Goal: Task Accomplishment & Management: Manage account settings

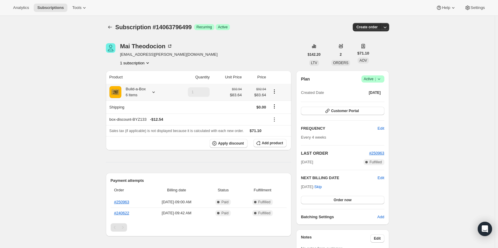
click at [146, 94] on div "Build-a-Box 6 Items" at bounding box center [133, 92] width 24 height 12
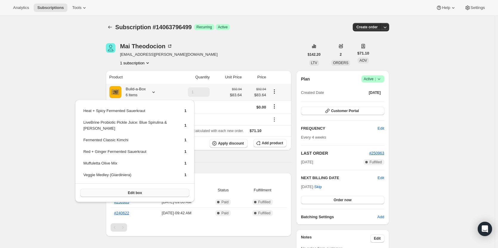
click at [145, 190] on button "Edit box" at bounding box center [134, 193] width 109 height 8
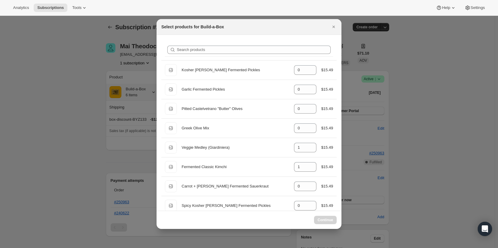
select select "gid://shopify/ProductVariant/49973439234323"
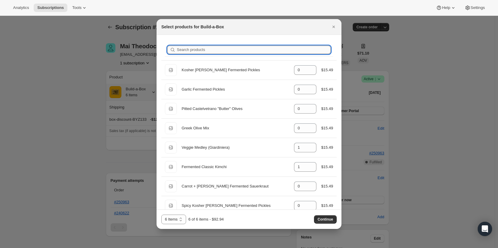
click at [202, 48] on input "Search products" at bounding box center [254, 50] width 154 height 8
type input "c"
type input "1"
type input "0"
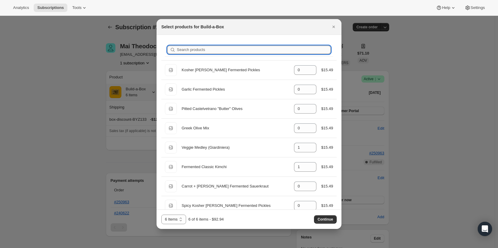
type input "0"
type input "1"
type input "0"
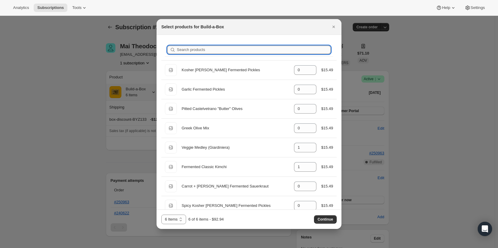
type input "0"
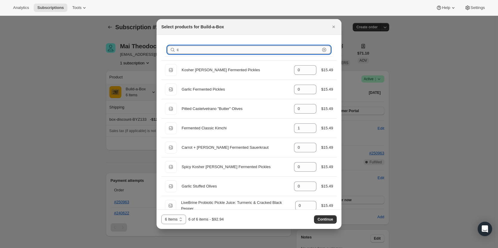
type input "cl"
type input "1"
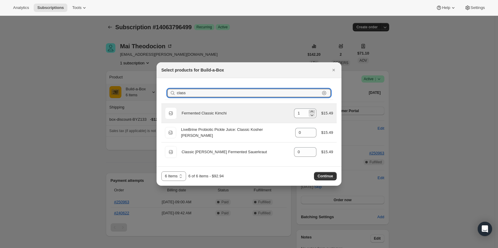
type input "class"
click at [311, 111] on icon ":reh:" at bounding box center [312, 112] width 6 height 6
type input "2"
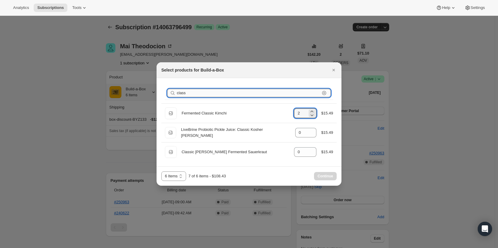
click at [247, 93] on input "class" at bounding box center [248, 93] width 143 height 8
type input "c"
type input "0"
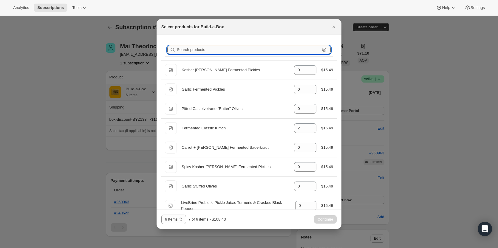
type input "0"
type input "1"
type input "2"
type input "1"
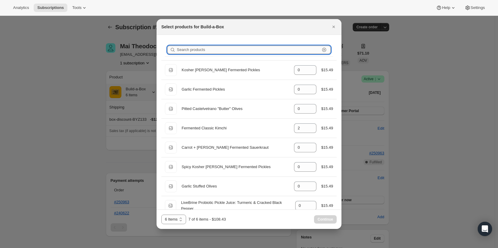
type input "0"
type input "1"
type input "s"
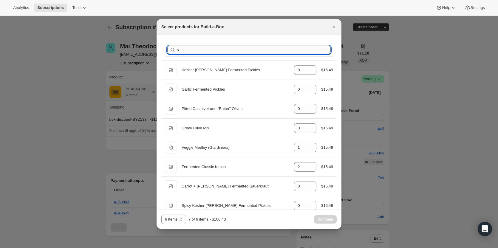
type input "2"
type input "0"
type input "1"
type input "0"
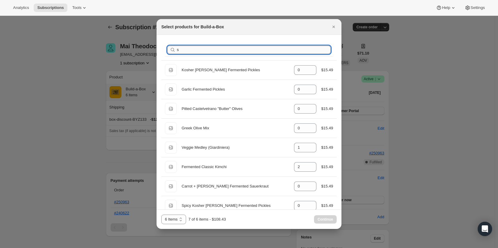
type input "0"
type input "1"
type input "0"
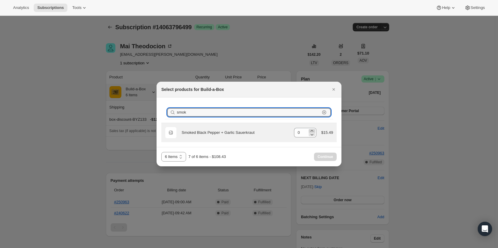
type input "smok"
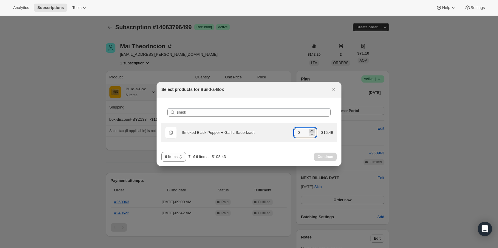
click at [313, 130] on icon ":reh:" at bounding box center [312, 131] width 6 height 6
type input "1"
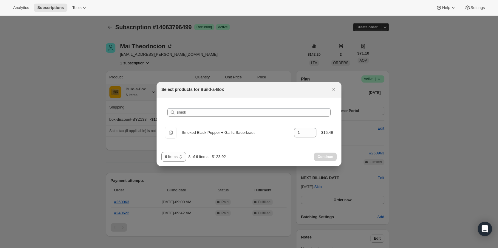
click at [198, 157] on div "8 of 6 items - $123.92" at bounding box center [208, 157] width 38 height 6
click at [331, 93] on button "Close" at bounding box center [334, 89] width 8 height 8
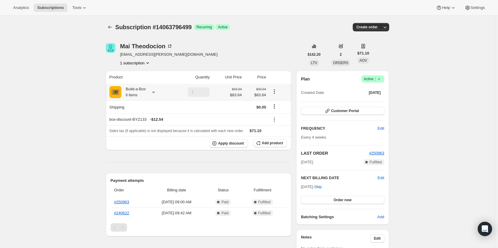
click at [144, 93] on div "Build-a-Box 6 Items" at bounding box center [133, 92] width 24 height 12
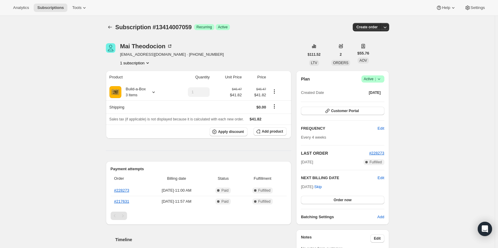
click at [379, 79] on icon at bounding box center [379, 79] width 6 height 6
click at [373, 90] on span "Pause subscription" at bounding box center [374, 91] width 33 height 4
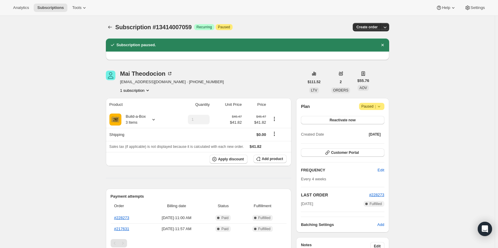
click at [150, 91] on icon "Product actions" at bounding box center [148, 90] width 6 height 6
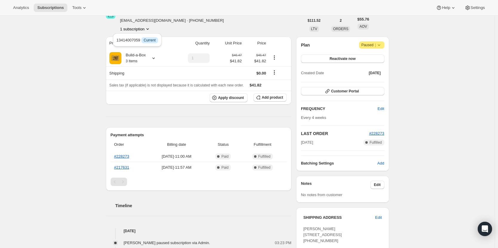
scroll to position [90, 0]
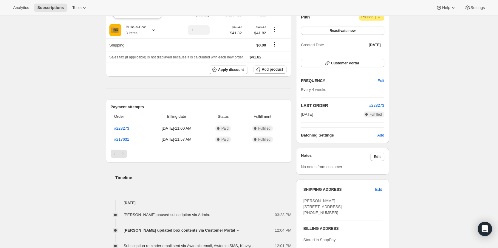
click at [76, 97] on div "Subscription #13414007059. This page is ready Subscription #13414007059 Success…" at bounding box center [247, 179] width 495 height 507
click at [146, 29] on div "Build-a-Box 3 Items" at bounding box center [133, 30] width 24 height 12
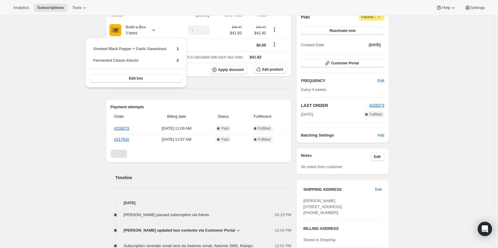
click at [203, 232] on span "Mai Theodocion updated box contents via Customer Portal" at bounding box center [180, 231] width 112 height 6
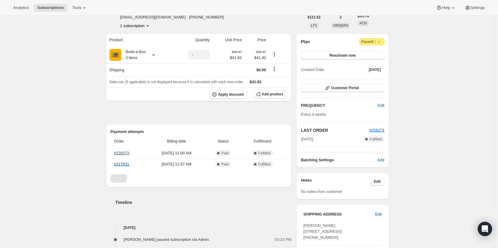
scroll to position [60, 0]
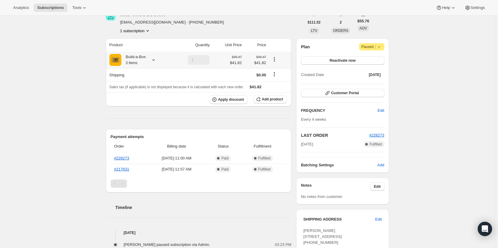
click at [141, 57] on div "Build-a-Box 3 Items" at bounding box center [133, 60] width 24 height 12
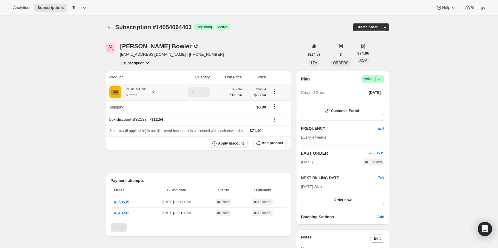
click at [152, 94] on div at bounding box center [152, 92] width 8 height 6
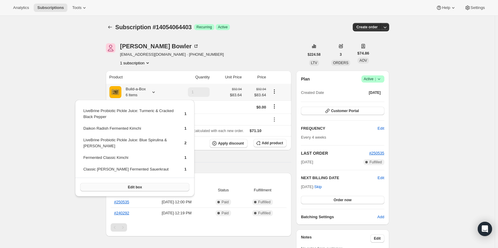
click at [150, 187] on button "Edit box" at bounding box center [134, 187] width 109 height 8
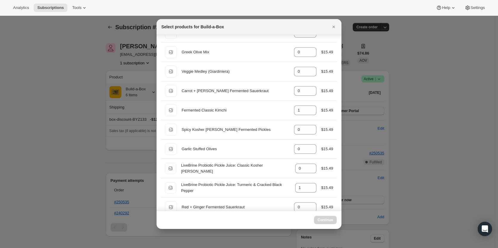
scroll to position [90, 0]
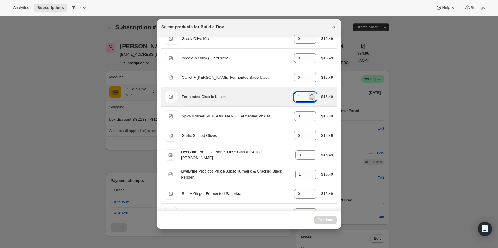
click at [311, 99] on icon ":reb:" at bounding box center [312, 99] width 3 height 2
type input "1"
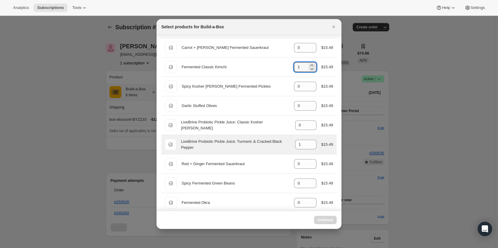
scroll to position [149, 0]
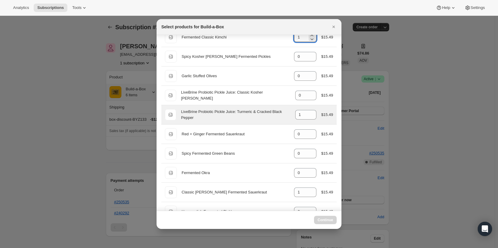
select select "gid://shopify/ProductVariant/49973439234323"
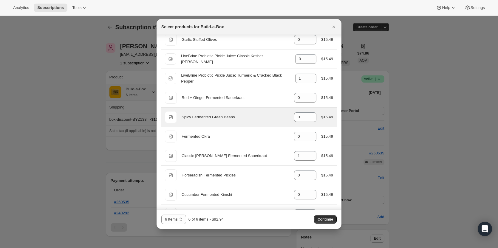
scroll to position [209, 0]
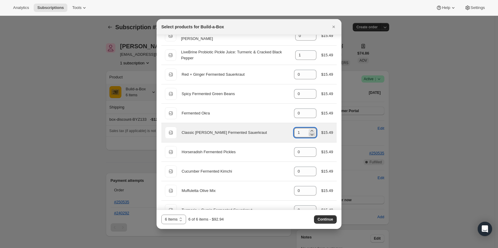
click at [311, 136] on icon ":reb:" at bounding box center [312, 135] width 6 height 6
type input "0"
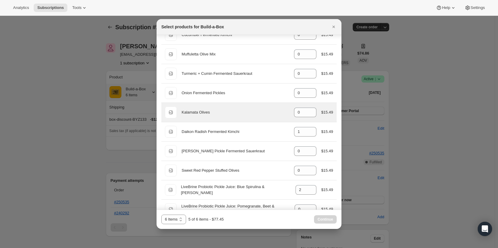
scroll to position [358, 0]
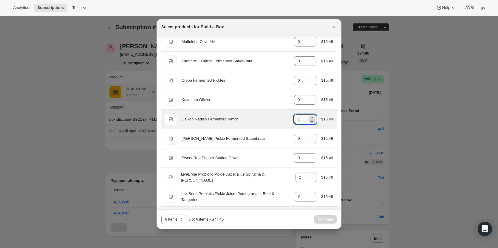
click at [309, 121] on icon ":reb:" at bounding box center [312, 121] width 6 height 6
type input "0"
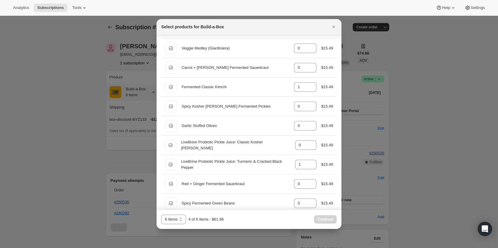
scroll to position [90, 0]
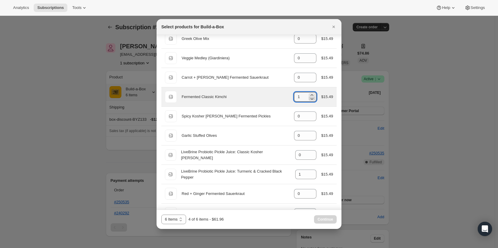
click at [309, 101] on icon ":reb:" at bounding box center [312, 99] width 6 height 6
type input "0"
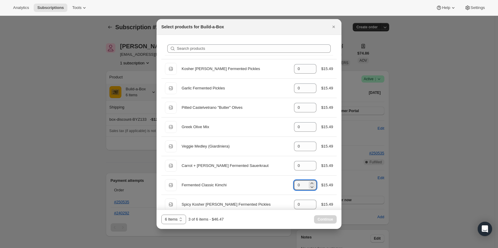
scroll to position [0, 0]
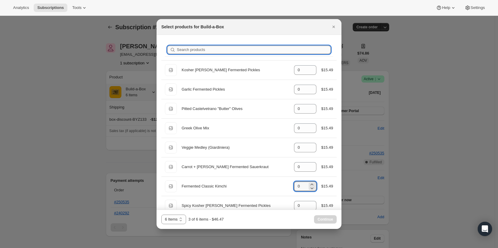
click at [231, 50] on input "Search products" at bounding box center [254, 50] width 154 height 8
type input "s"
type input "0"
type input "2"
type input "0"
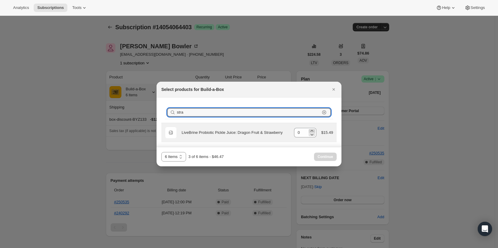
type input "stra"
click at [313, 128] on icon ":reb:" at bounding box center [312, 131] width 6 height 6
type input "1"
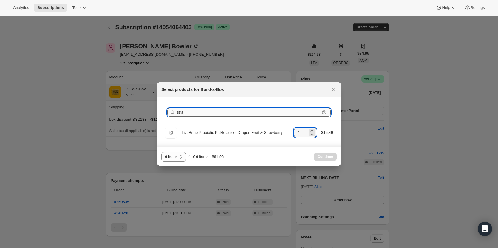
click at [246, 114] on input "stra" at bounding box center [248, 112] width 143 height 8
type input "st"
type input "0"
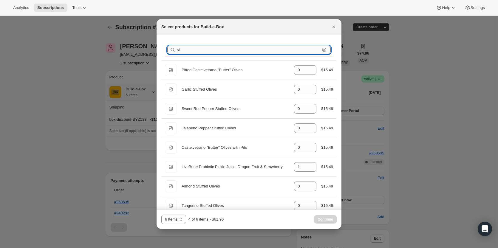
type input "s"
type input "0"
type input "p"
type input "1"
type input "0"
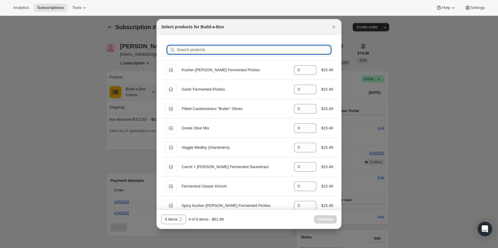
type input "2"
type input "1"
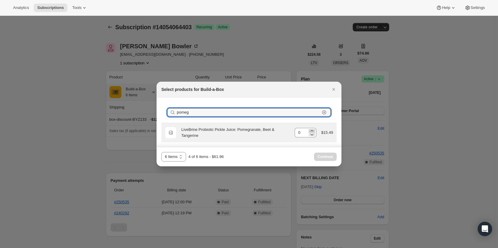
type input "pomeg"
click at [313, 130] on icon ":reb:" at bounding box center [312, 130] width 3 height 1
type input "1"
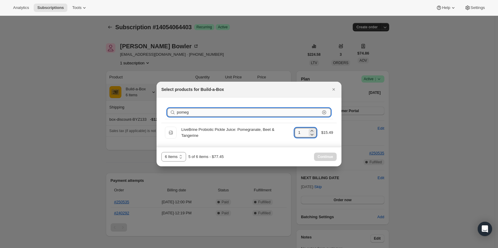
click at [234, 110] on input "pomeg" at bounding box center [248, 112] width 143 height 8
click at [325, 112] on icon ":reb:" at bounding box center [325, 113] width 2 height 2
type input "0"
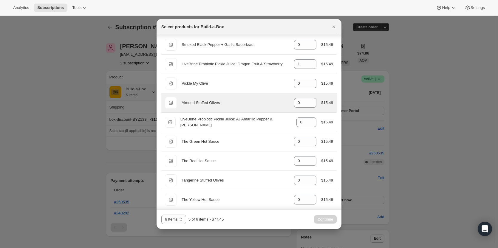
scroll to position [631, 0]
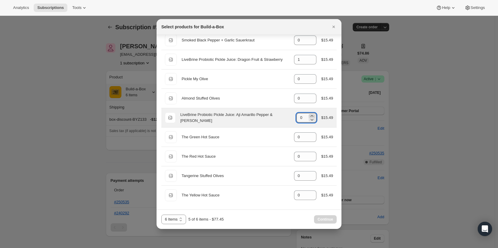
click at [309, 116] on icon ":reb:" at bounding box center [312, 116] width 6 height 6
type input "1"
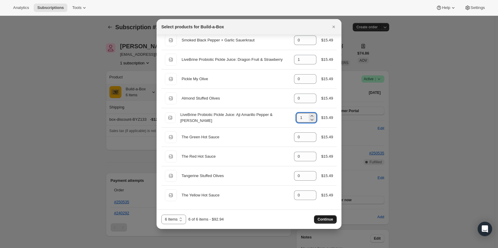
click at [331, 220] on span "Continue" at bounding box center [326, 219] width 16 height 5
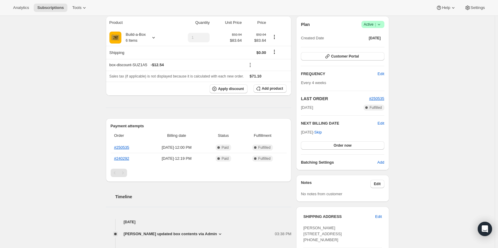
scroll to position [60, 0]
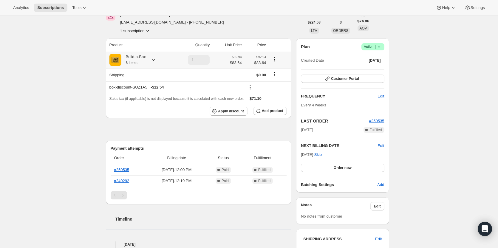
click at [148, 58] on div "Build-a-Box 6 Items" at bounding box center [140, 60] width 61 height 12
click at [155, 61] on icon at bounding box center [154, 60] width 6 height 6
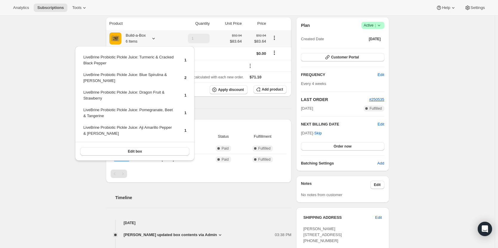
scroll to position [90, 0]
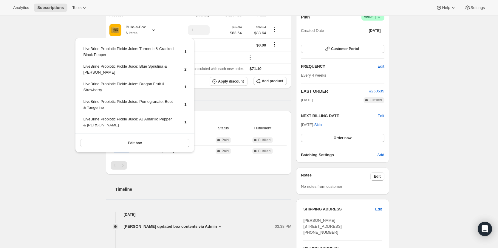
click at [50, 147] on div "Subscription #14054064403. This page is ready Subscription #14054064403 Success…" at bounding box center [247, 168] width 495 height 485
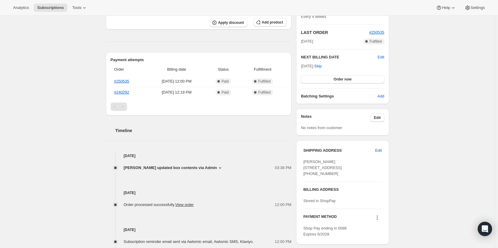
scroll to position [149, 0]
click at [363, 79] on button "Order now" at bounding box center [342, 78] width 83 height 8
click at [347, 76] on span "Click to confirm" at bounding box center [342, 78] width 27 height 5
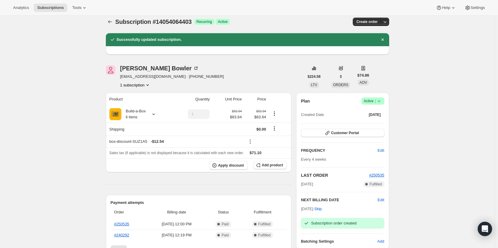
scroll to position [0, 0]
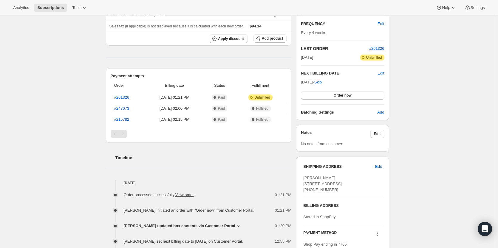
scroll to position [119, 0]
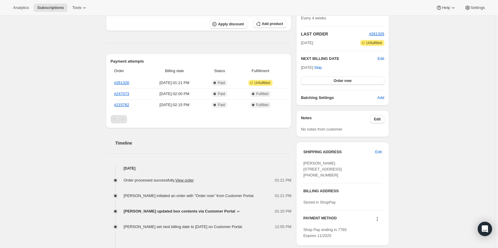
click at [168, 212] on span "Robert Shulman updated box contents via Customer Portal" at bounding box center [180, 212] width 112 height 6
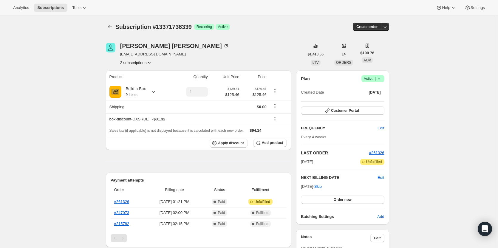
scroll to position [0, 0]
click at [150, 61] on icon "Product actions" at bounding box center [150, 63] width 6 height 6
click at [146, 83] on span "13806764307" at bounding box center [137, 84] width 41 height 6
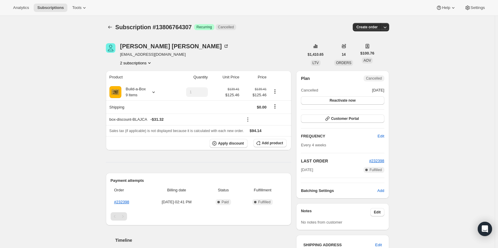
click at [146, 65] on button "2 subscriptions" at bounding box center [136, 63] width 33 height 6
click at [147, 72] on span "13371736339" at bounding box center [137, 74] width 41 height 6
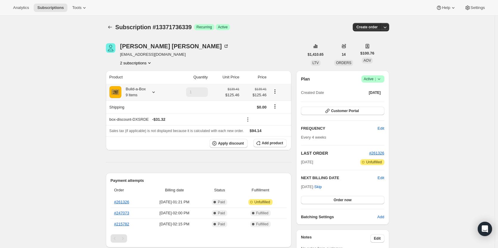
click at [155, 93] on icon at bounding box center [154, 92] width 2 height 1
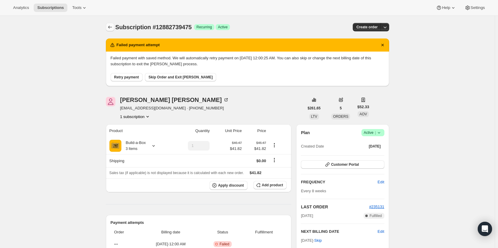
click at [111, 29] on icon "Subscriptions" at bounding box center [110, 27] width 6 height 6
